Goal: Task Accomplishment & Management: Complete application form

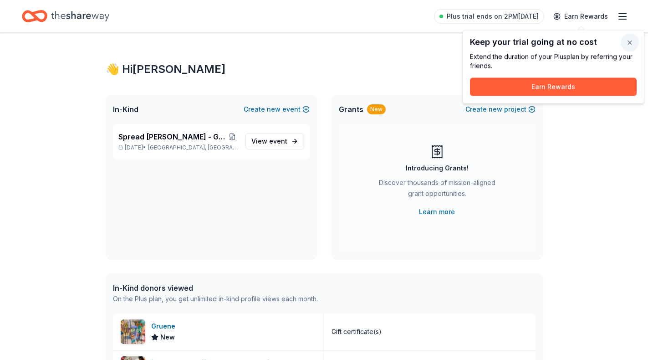
click at [633, 41] on button "button" at bounding box center [629, 43] width 18 height 18
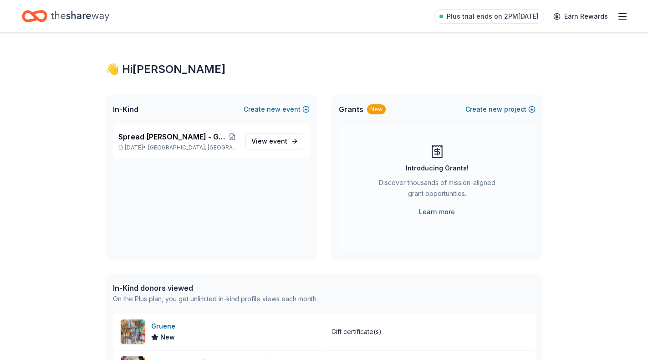
click at [436, 210] on link "Learn more" at bounding box center [437, 211] width 36 height 11
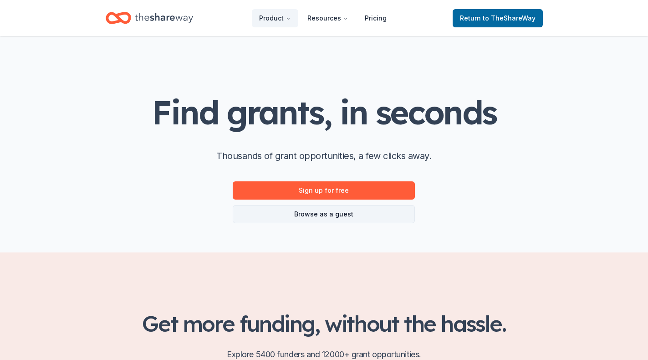
click at [346, 213] on link "Browse as a guest" at bounding box center [324, 214] width 182 height 18
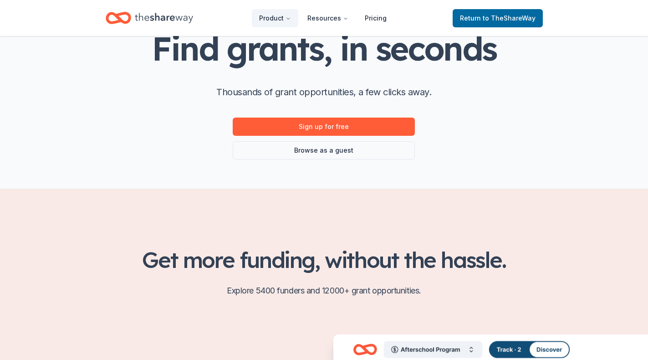
scroll to position [63, 0]
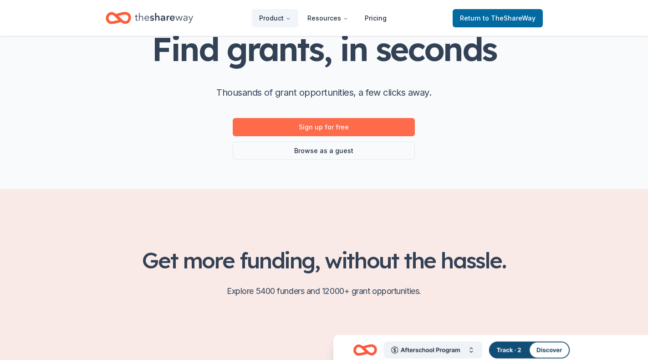
click at [350, 127] on link "Sign up for free" at bounding box center [324, 127] width 182 height 18
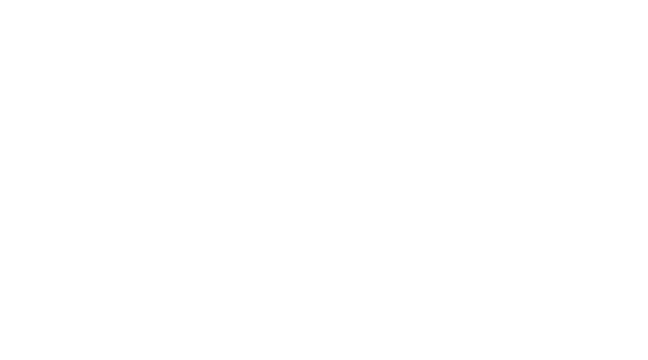
scroll to position [0, 0]
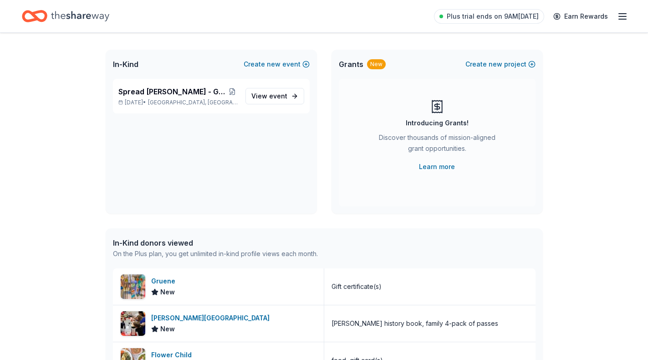
scroll to position [48, 0]
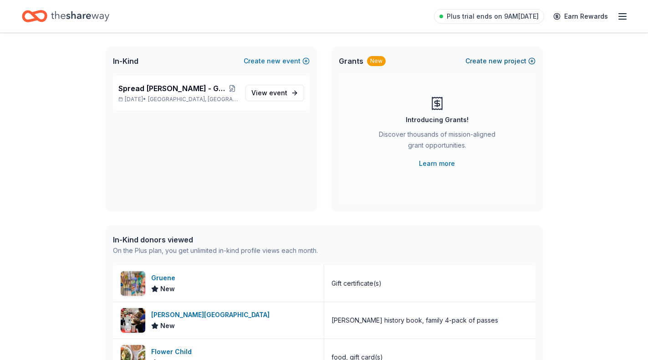
click at [509, 59] on button "Create new project" at bounding box center [500, 61] width 70 height 11
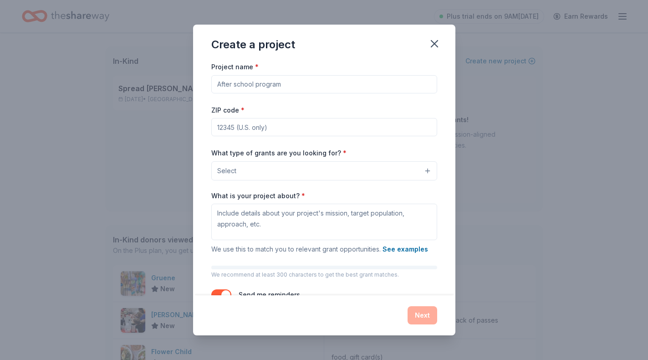
click at [321, 88] on input "Project name *" at bounding box center [324, 84] width 226 height 18
type input "Spread [PERSON_NAME]"
click at [280, 123] on input "ZIP code *" at bounding box center [324, 127] width 226 height 18
type input "77449"
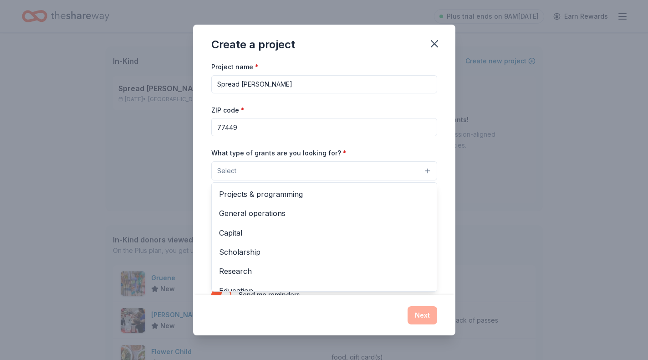
click at [261, 167] on button "Select" at bounding box center [324, 170] width 226 height 19
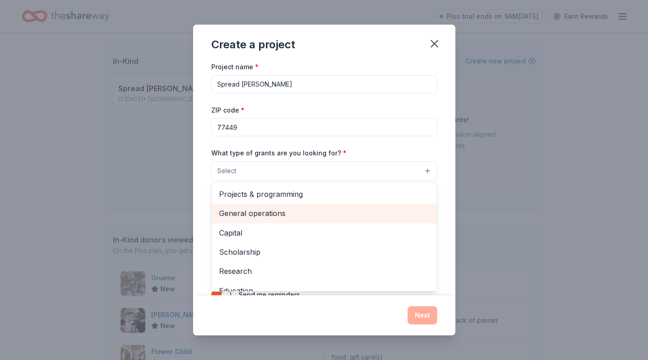
scroll to position [0, 0]
click at [288, 207] on span "General operations" at bounding box center [324, 213] width 210 height 12
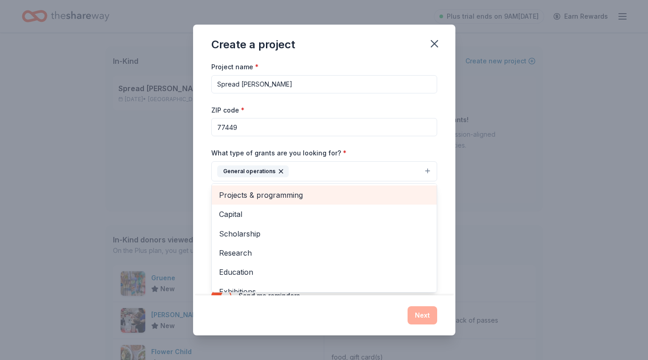
click at [309, 194] on span "Projects & programming" at bounding box center [324, 195] width 210 height 12
click at [338, 198] on span "Capital" at bounding box center [324, 195] width 210 height 12
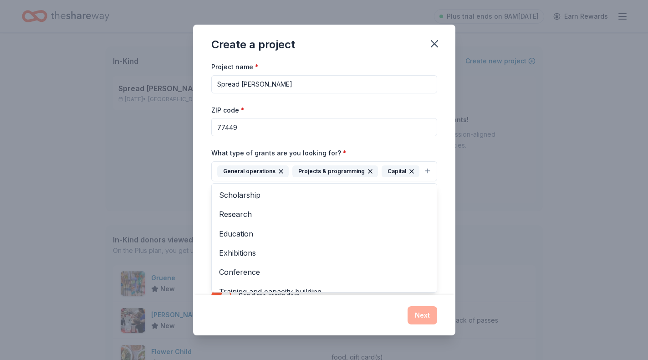
click at [438, 142] on div "Project name * Spread Richy's Joy ZIP code * 77449 What type of grants are you …" at bounding box center [324, 178] width 262 height 234
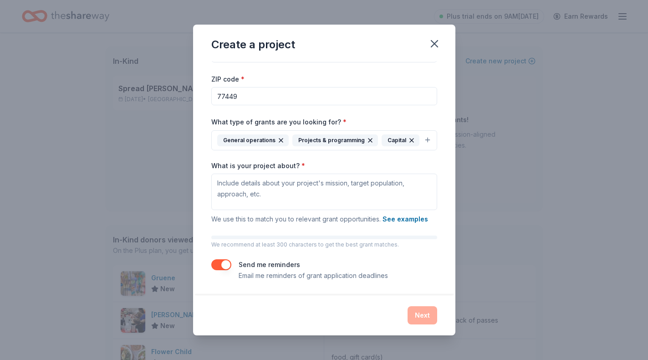
scroll to position [30, 0]
click at [315, 187] on textarea "What is your project about? *" at bounding box center [324, 192] width 226 height 36
paste textarea "Spread Richy’s Joy is a nonprofit dedicated to supporting children and families…"
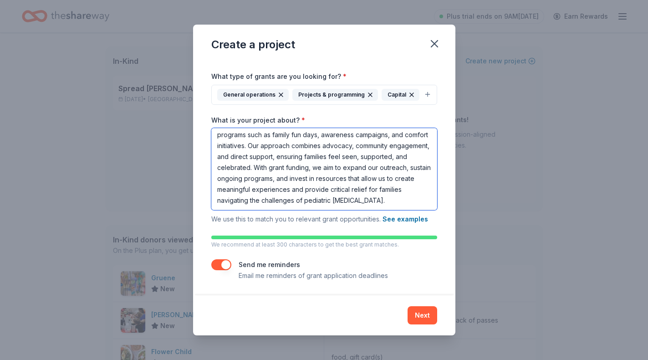
scroll to position [76, 0]
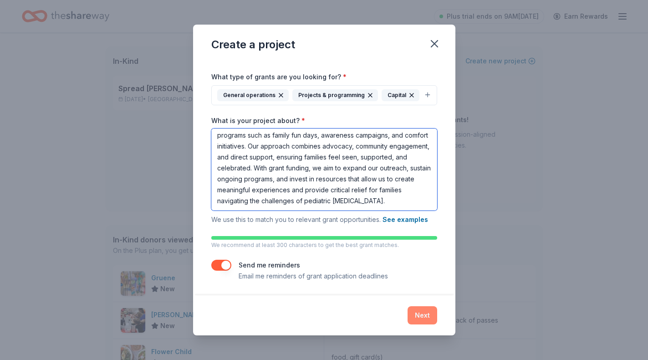
type textarea "Spread Richy’s Joy is a nonprofit dedicated to supporting children and families…"
click at [423, 313] on button "Next" at bounding box center [422, 315] width 30 height 18
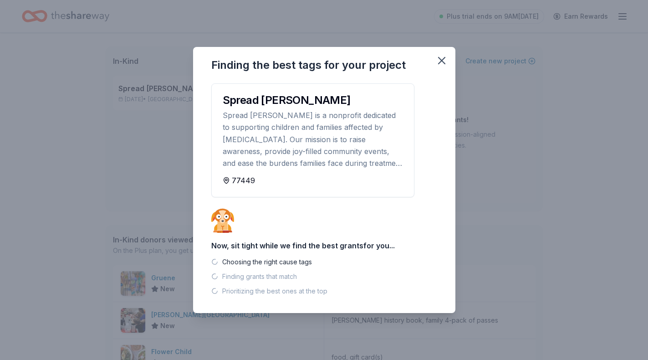
scroll to position [0, 0]
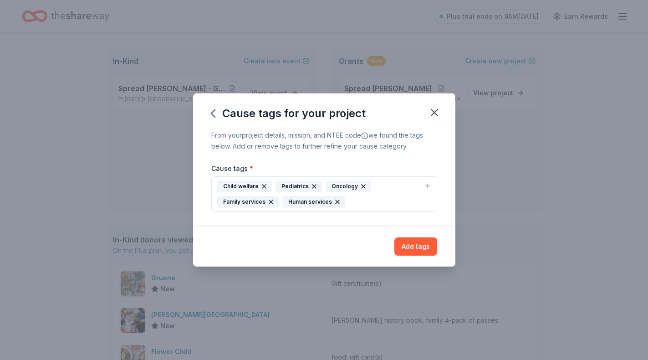
click at [391, 199] on div "Child welfare Pediatrics Oncology Family services Human services" at bounding box center [318, 193] width 203 height 27
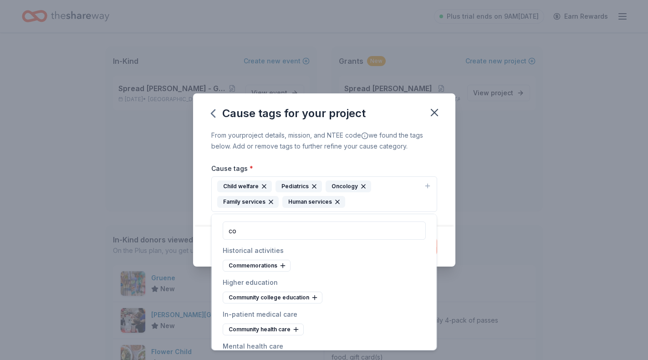
type input "c"
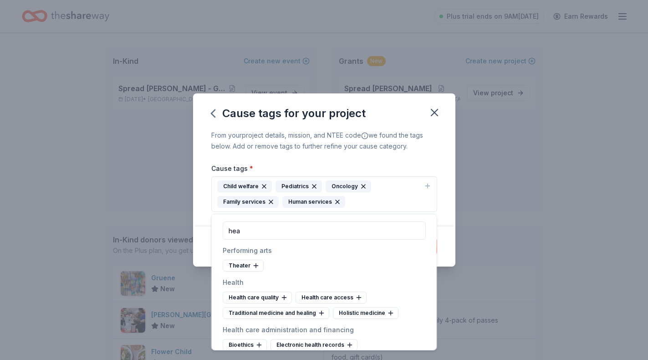
type input "hey"
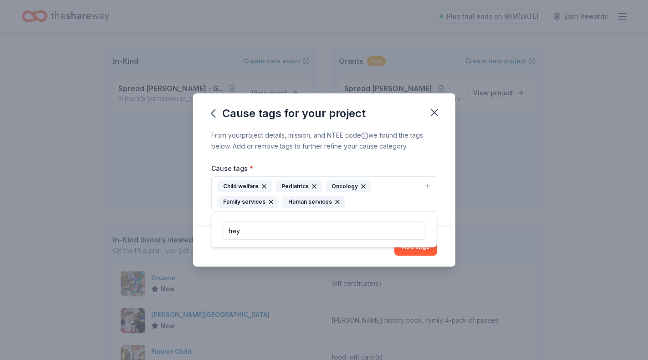
drag, startPoint x: 375, startPoint y: 214, endPoint x: 333, endPoint y: 297, distance: 93.4
click at [333, 297] on div "Cause tags for your project From your project details, mission, and NTEE code w…" at bounding box center [324, 180] width 648 height 360
click at [413, 244] on button "Add tags" at bounding box center [415, 246] width 43 height 18
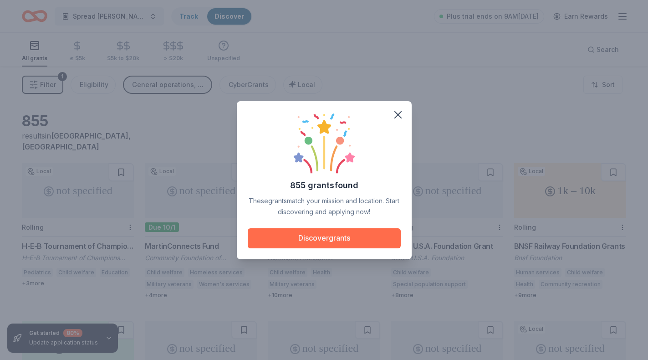
click at [332, 240] on button "Discover grants" at bounding box center [324, 238] width 153 height 20
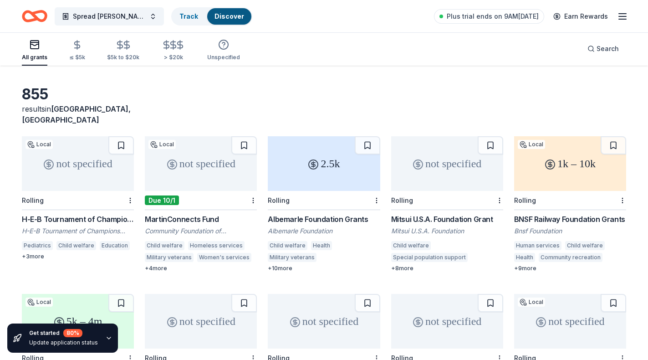
scroll to position [42, 0]
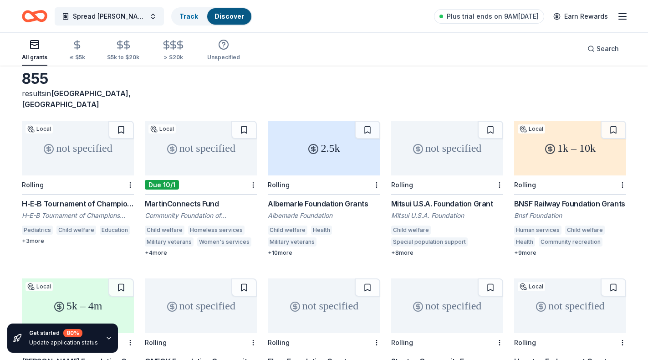
click at [92, 156] on div "not specified" at bounding box center [78, 148] width 112 height 55
click at [333, 151] on div "2.5k" at bounding box center [324, 148] width 112 height 55
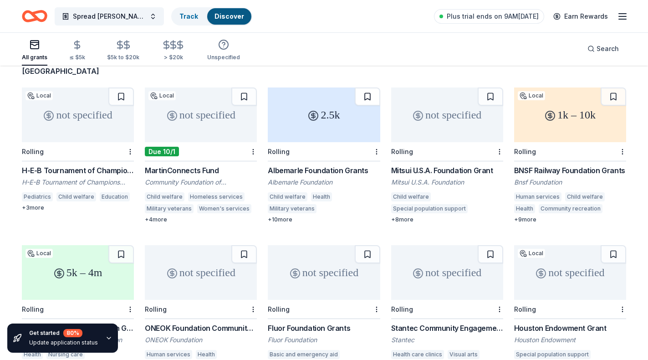
click at [368, 88] on button at bounding box center [367, 96] width 25 height 18
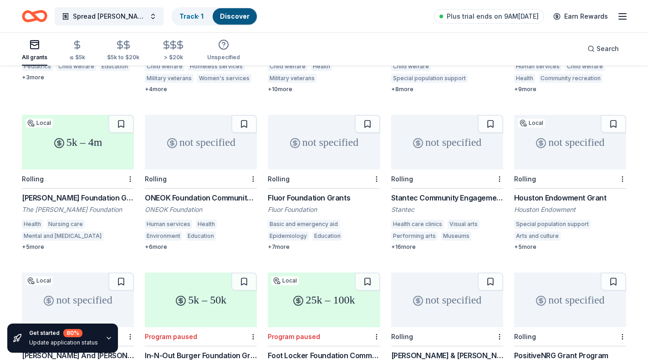
scroll to position [207, 0]
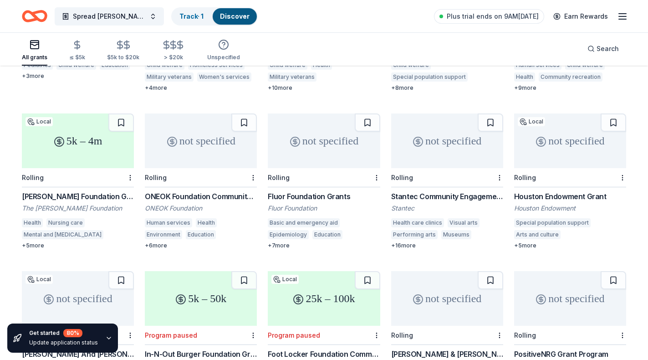
click at [80, 139] on div "5k – 4m" at bounding box center [78, 140] width 112 height 55
click at [123, 113] on button at bounding box center [120, 122] width 25 height 18
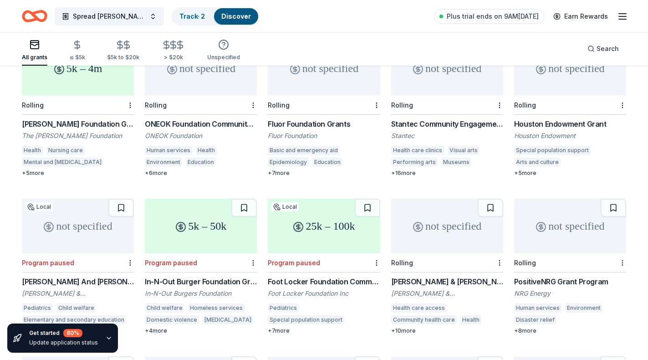
scroll to position [297, 0]
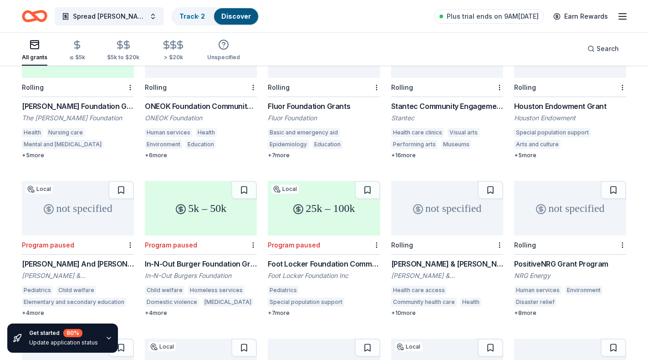
click at [210, 189] on div "5k – 50k" at bounding box center [201, 208] width 112 height 55
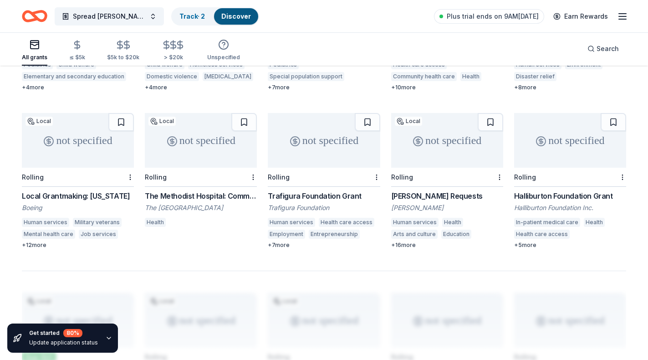
scroll to position [523, 0]
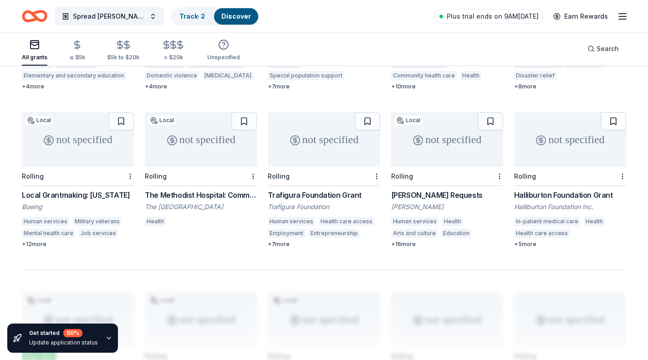
click at [616, 112] on button at bounding box center [612, 121] width 25 height 18
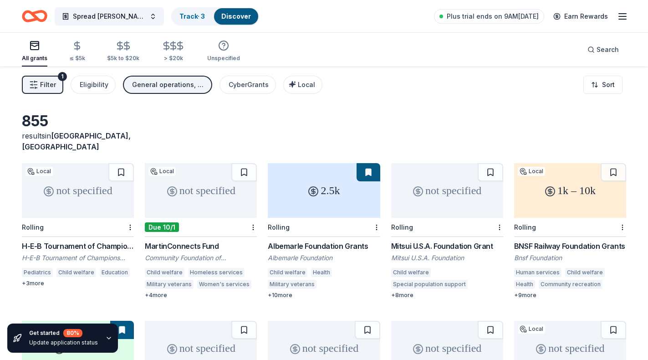
scroll to position [0, 0]
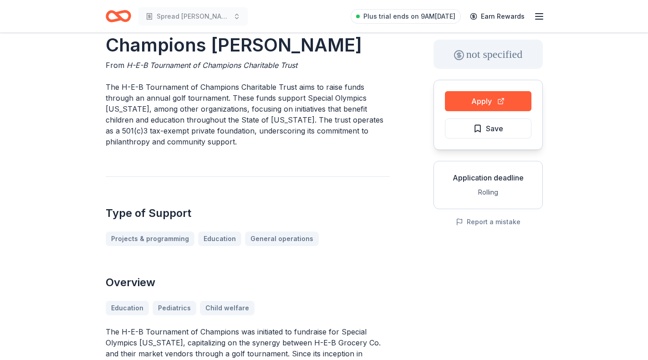
scroll to position [44, 0]
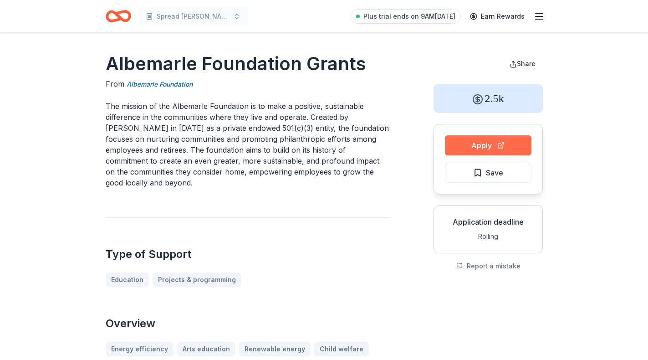
click at [489, 146] on button "Apply" at bounding box center [488, 145] width 86 height 20
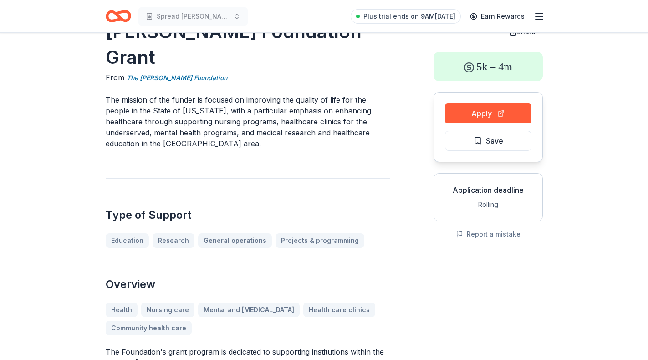
scroll to position [22, 0]
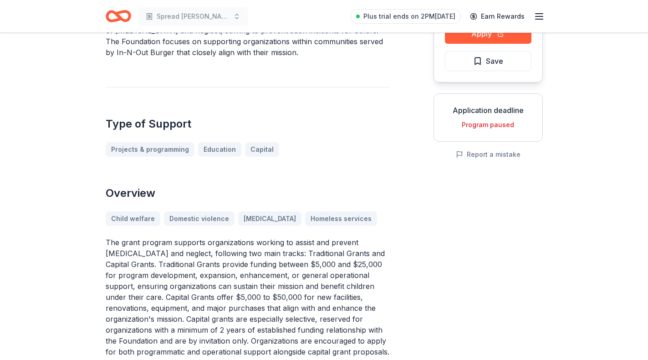
scroll to position [116, 0]
